Goal: Transaction & Acquisition: Purchase product/service

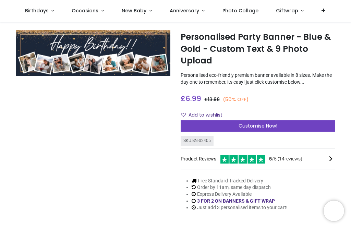
scroll to position [12, 0]
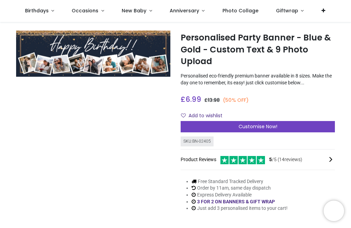
click at [234, 121] on div "Customise Now!" at bounding box center [258, 127] width 154 height 12
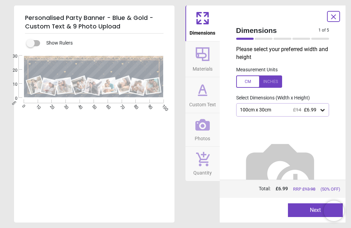
click at [258, 109] on div "100cm x 30cm £14 £6.99" at bounding box center [279, 110] width 80 height 6
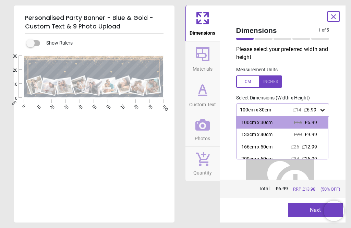
click at [286, 122] on div "100cm x 30cm £14 £6.99" at bounding box center [282, 122] width 92 height 12
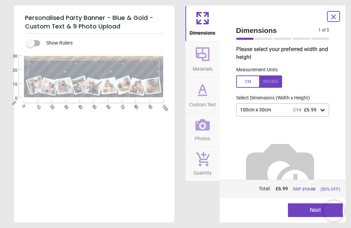
click at [248, 83] on div at bounding box center [259, 81] width 46 height 12
click at [274, 107] on div "39.4" x 11.8" (3ft 3" x 1ft) £14 £6.99" at bounding box center [279, 110] width 80 height 6
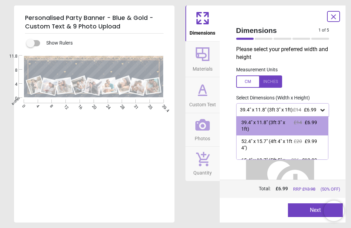
click at [273, 78] on div at bounding box center [259, 81] width 46 height 12
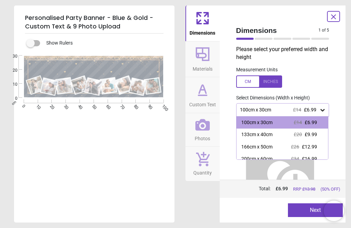
click at [271, 82] on div at bounding box center [259, 81] width 46 height 12
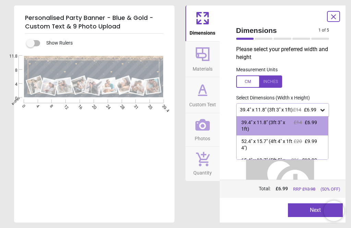
click at [272, 75] on div at bounding box center [259, 81] width 46 height 12
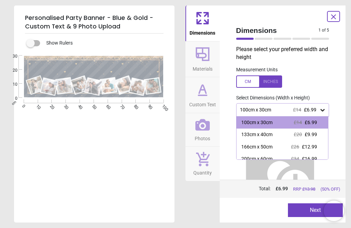
click at [247, 76] on div at bounding box center [259, 81] width 46 height 12
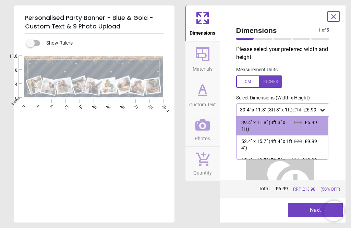
click at [259, 118] on div "39.4" x 11.8" (3ft 3" x 1ft) £14 £6.99" at bounding box center [282, 125] width 92 height 19
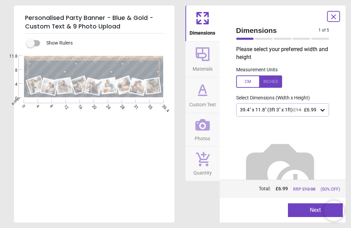
click at [30, 43] on label at bounding box center [30, 43] width 0 height 0
click at [224, 144] on div "Dimensions 1 of 5 1 of 6 Please select your preferred width and height Measurem…" at bounding box center [283, 113] width 126 height 217
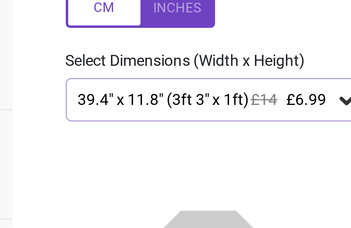
click at [236, 75] on div at bounding box center [259, 81] width 46 height 12
